Goal: Transaction & Acquisition: Purchase product/service

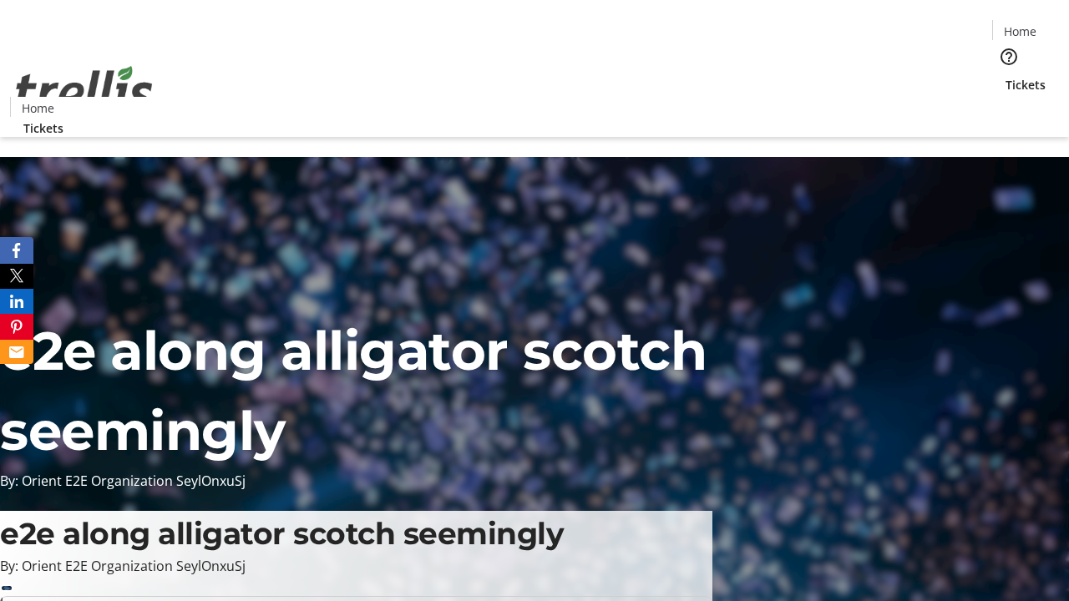
click at [1005, 76] on span "Tickets" at bounding box center [1025, 85] width 40 height 18
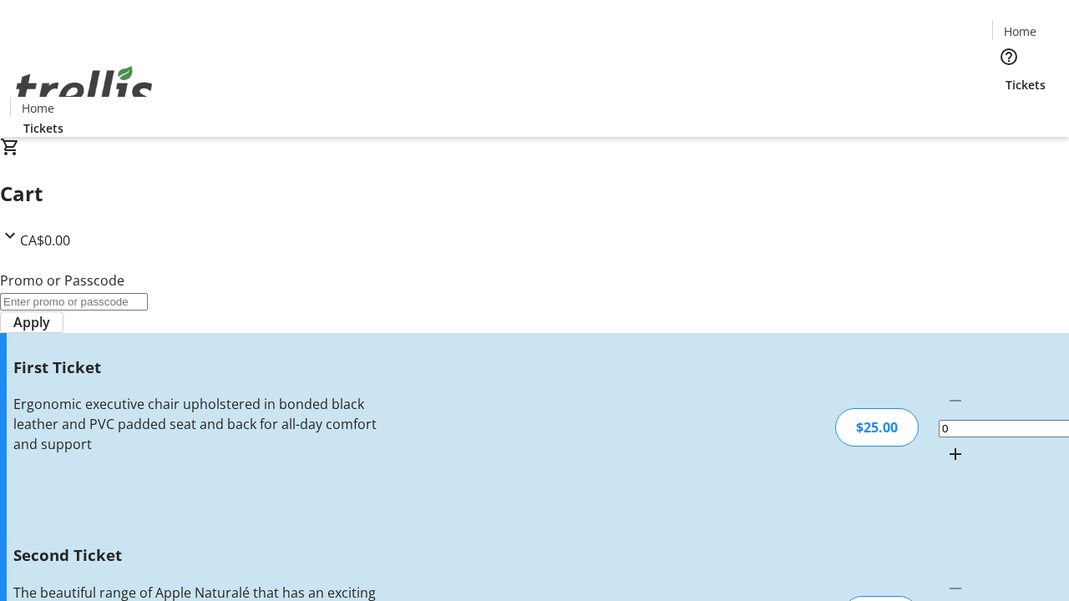
click at [945, 444] on mat-icon "Increment by one" at bounding box center [955, 454] width 20 height 20
type input "1"
type input "2"
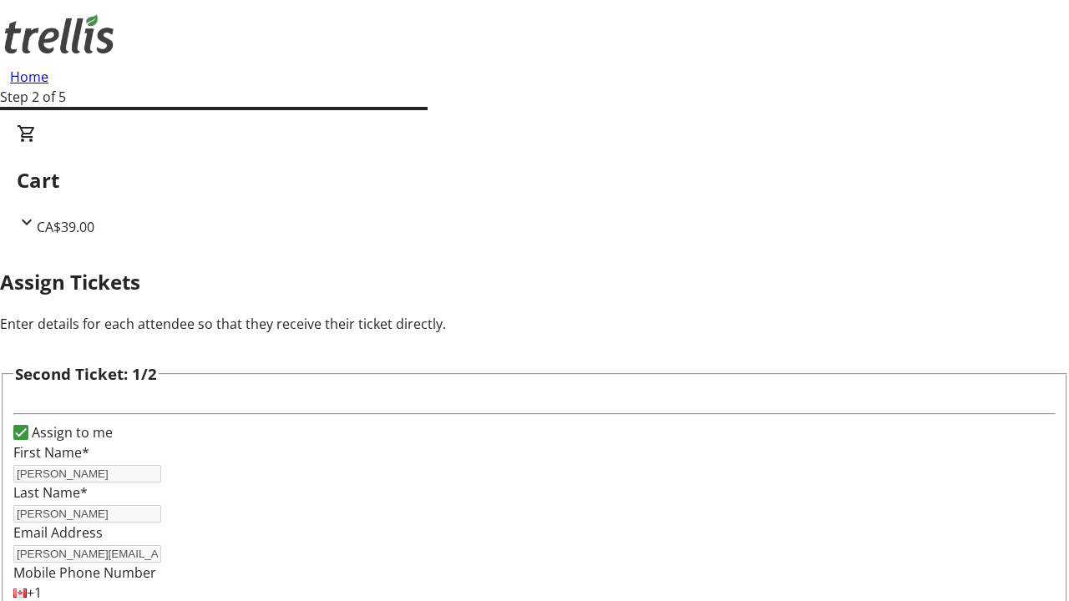
type input "[PERSON_NAME]"
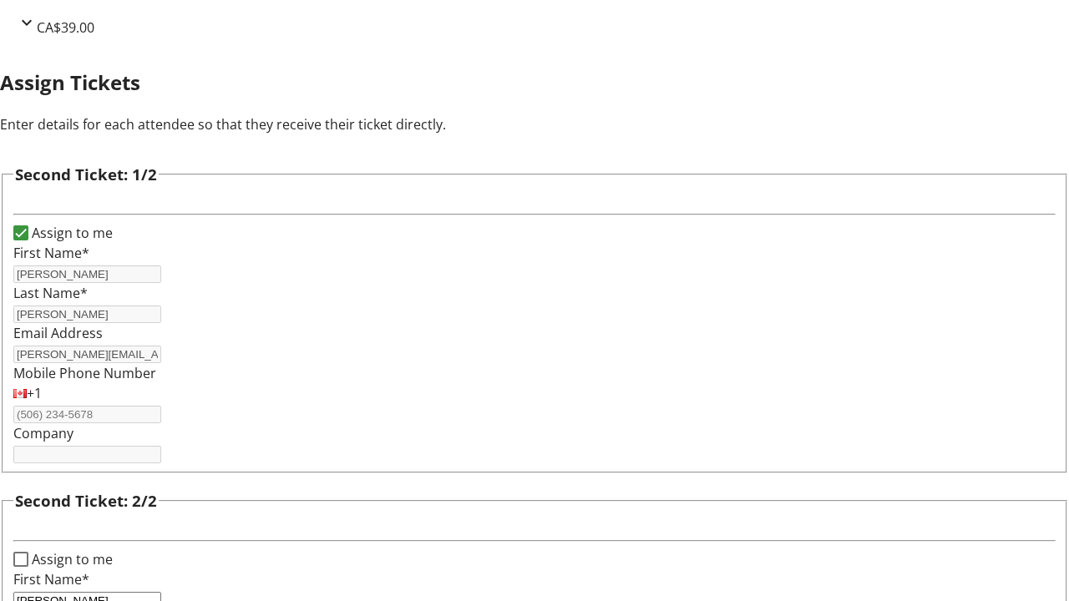
type input "[PERSON_NAME]"
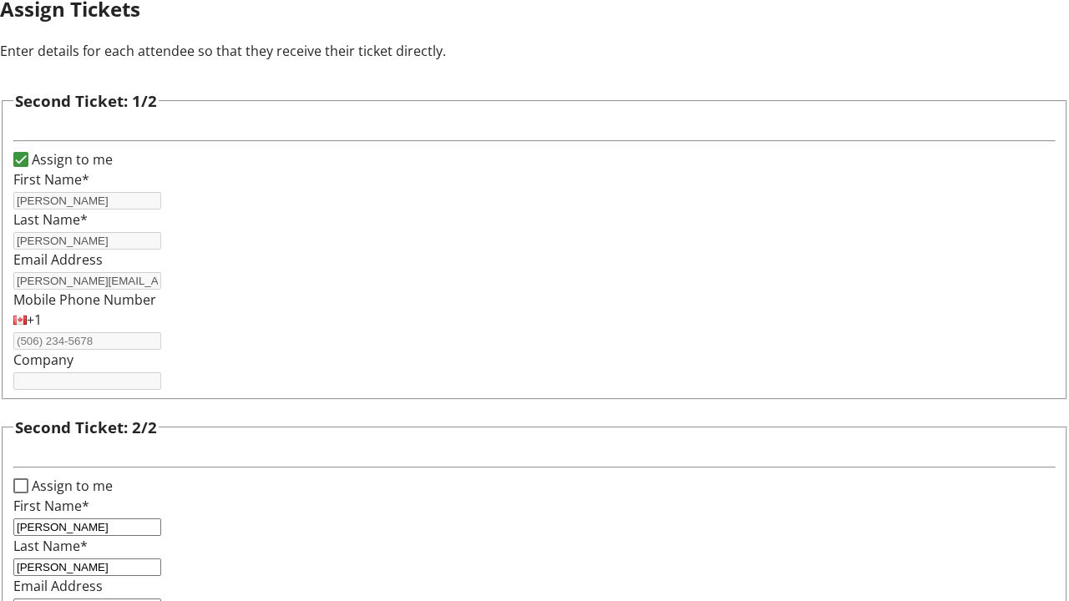
type input "[PERSON_NAME][EMAIL_ADDRESS][DOMAIN_NAME]"
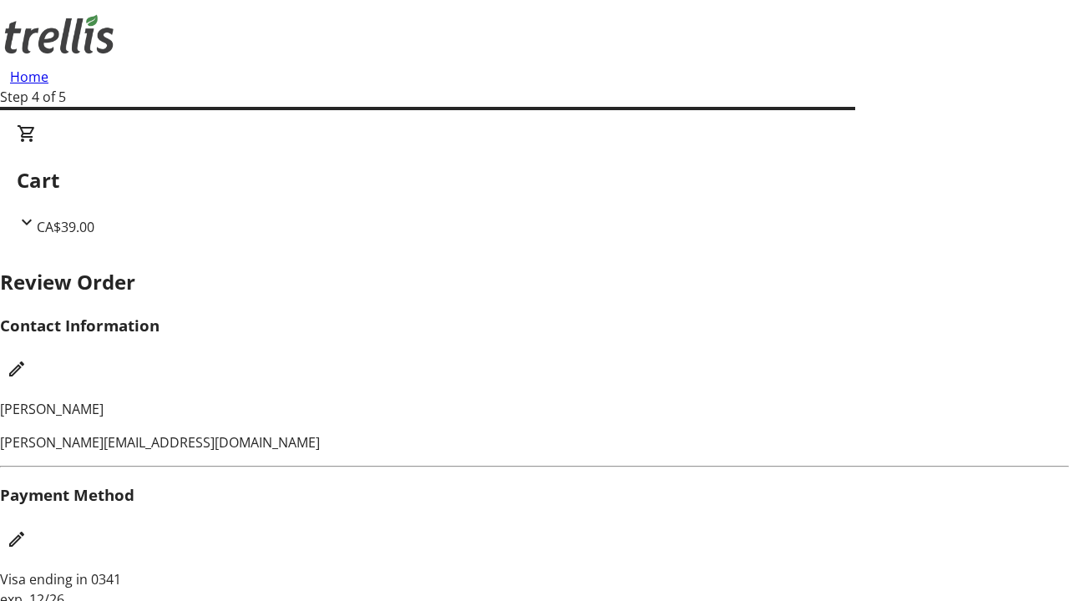
click at [27, 359] on mat-icon "Edit Contact Information" at bounding box center [17, 369] width 20 height 20
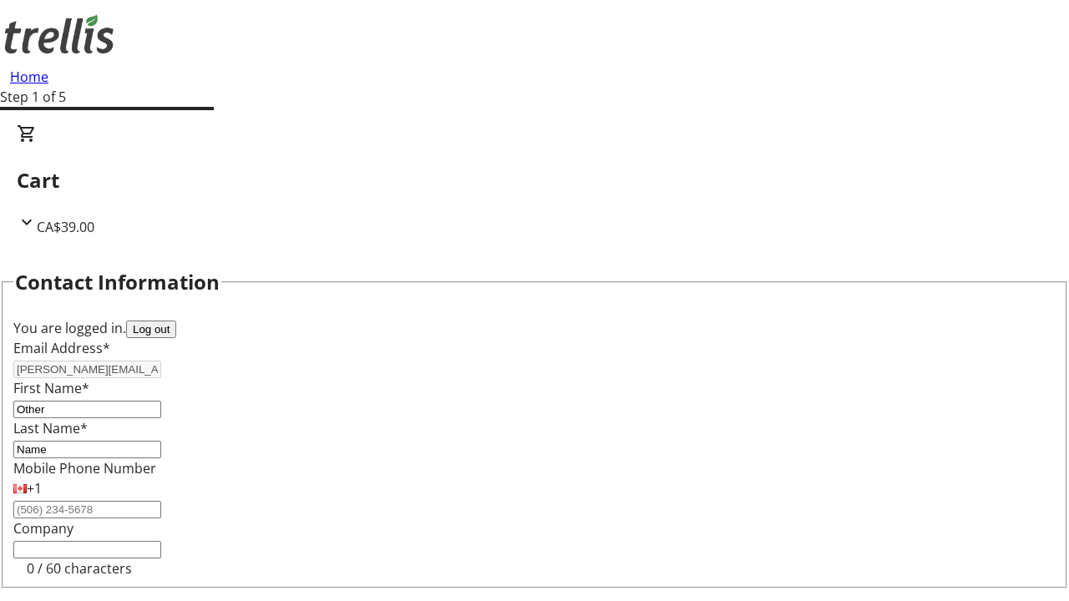
type input "Name"
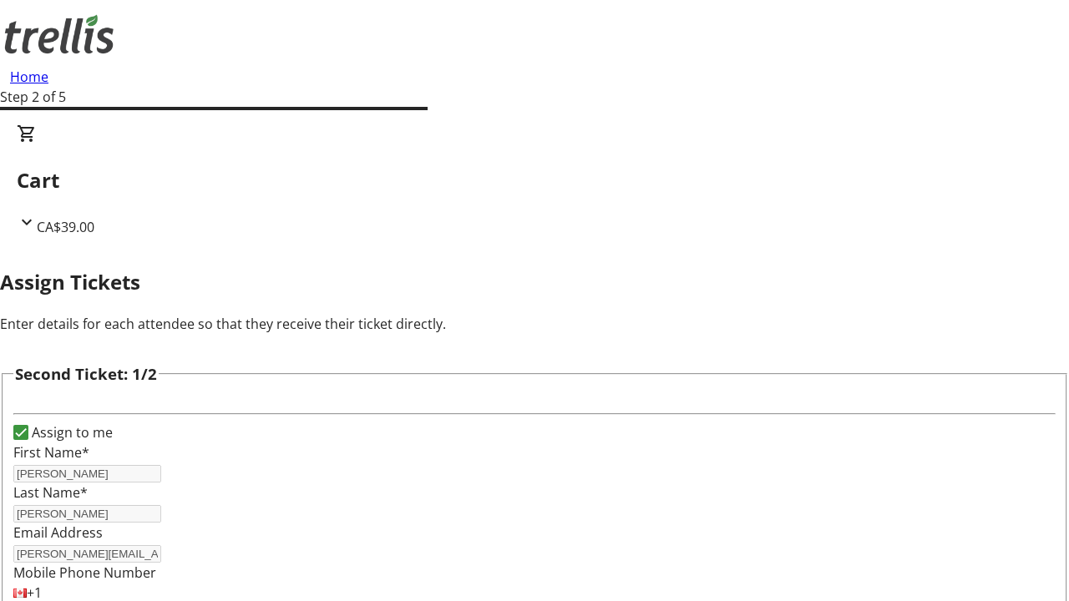
scroll to position [196, 0]
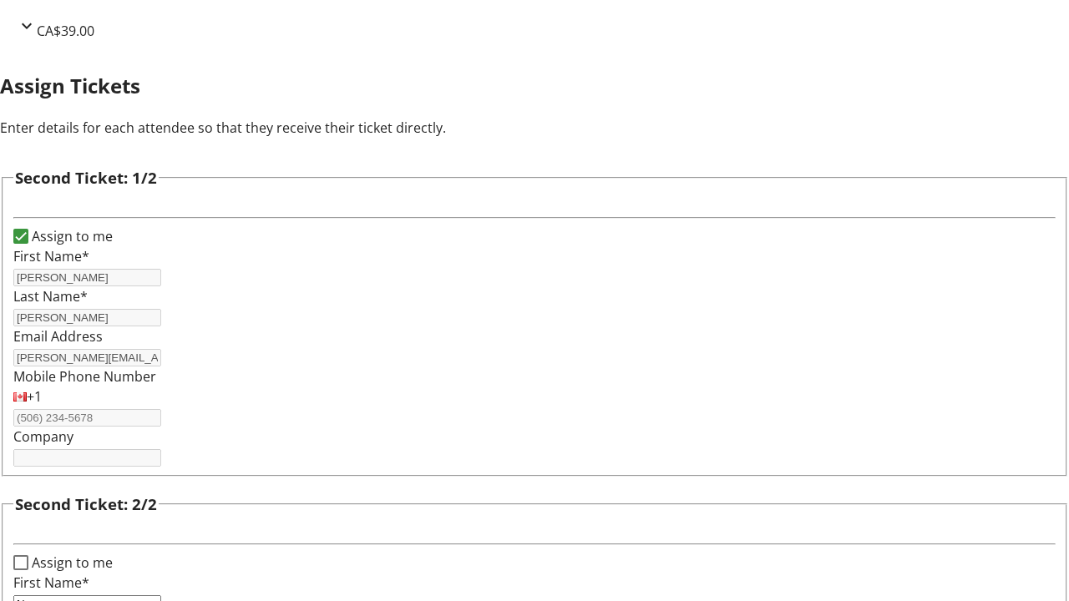
type input "New"
type input "Name"
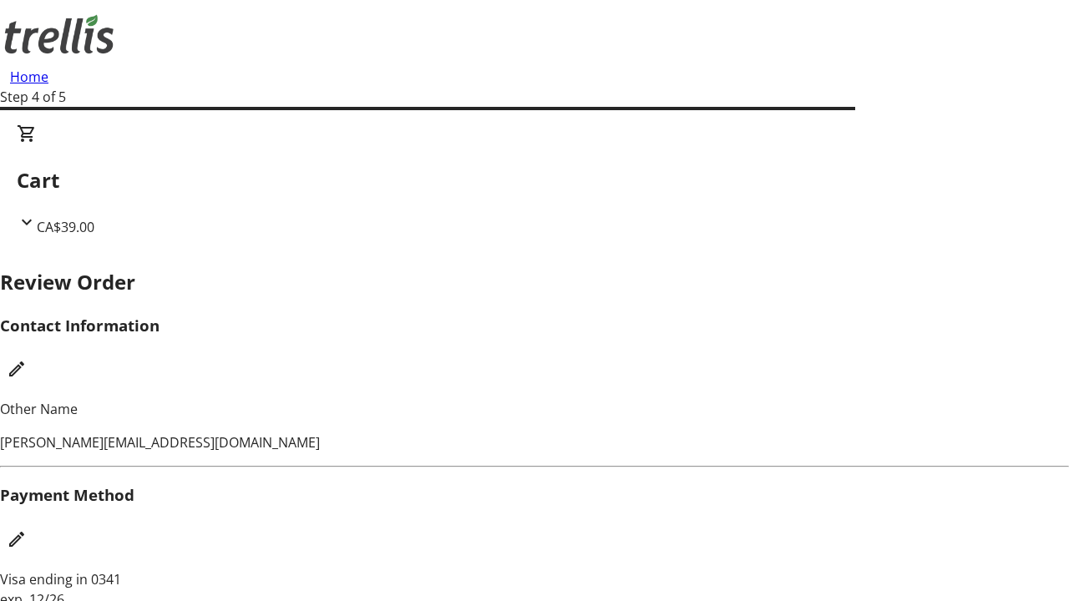
click at [27, 529] on mat-icon "Edit Payment Method" at bounding box center [17, 539] width 20 height 20
